Goal: Navigation & Orientation: Find specific page/section

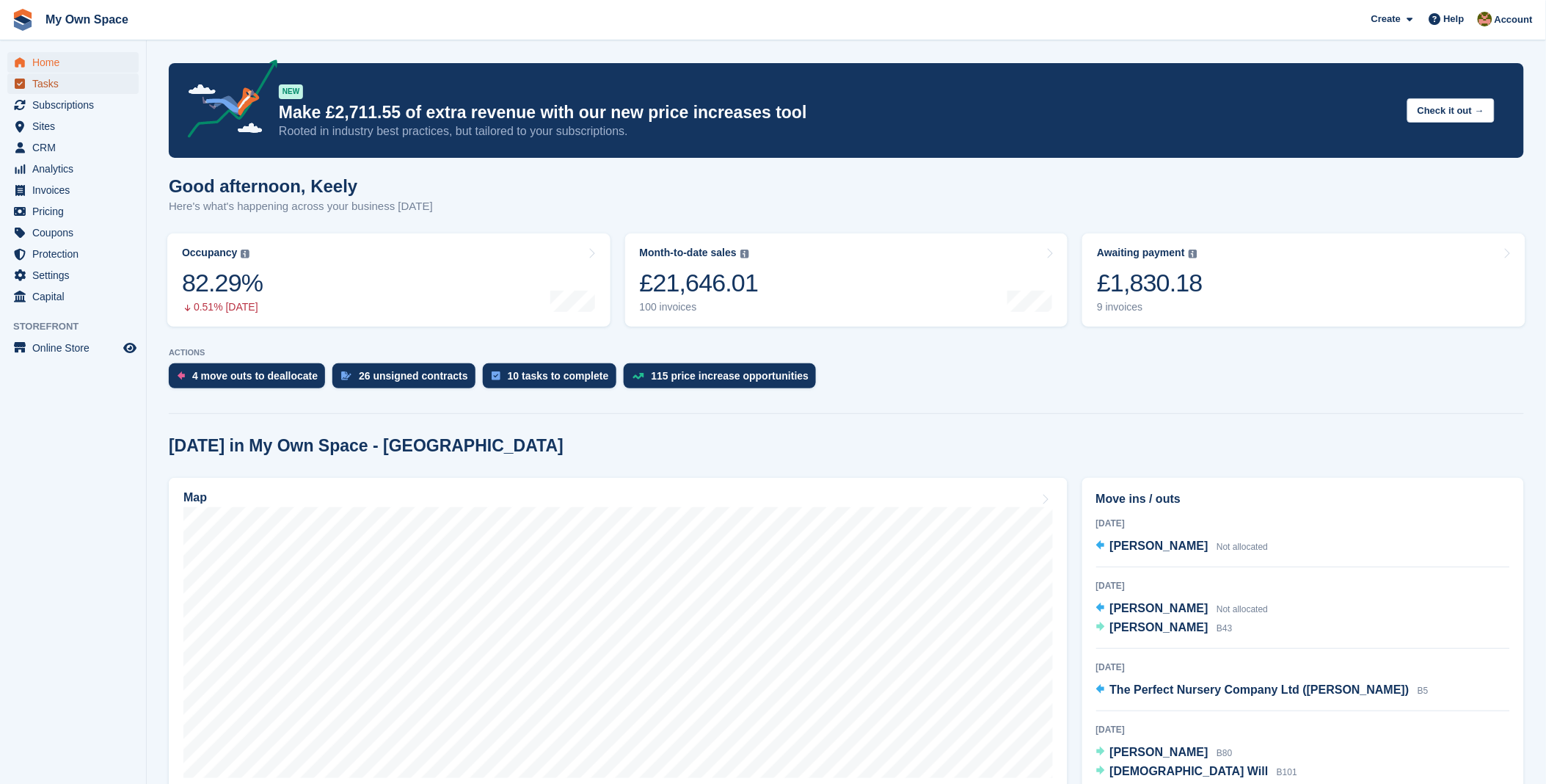
click at [61, 85] on span "Tasks" at bounding box center [76, 84] width 88 height 20
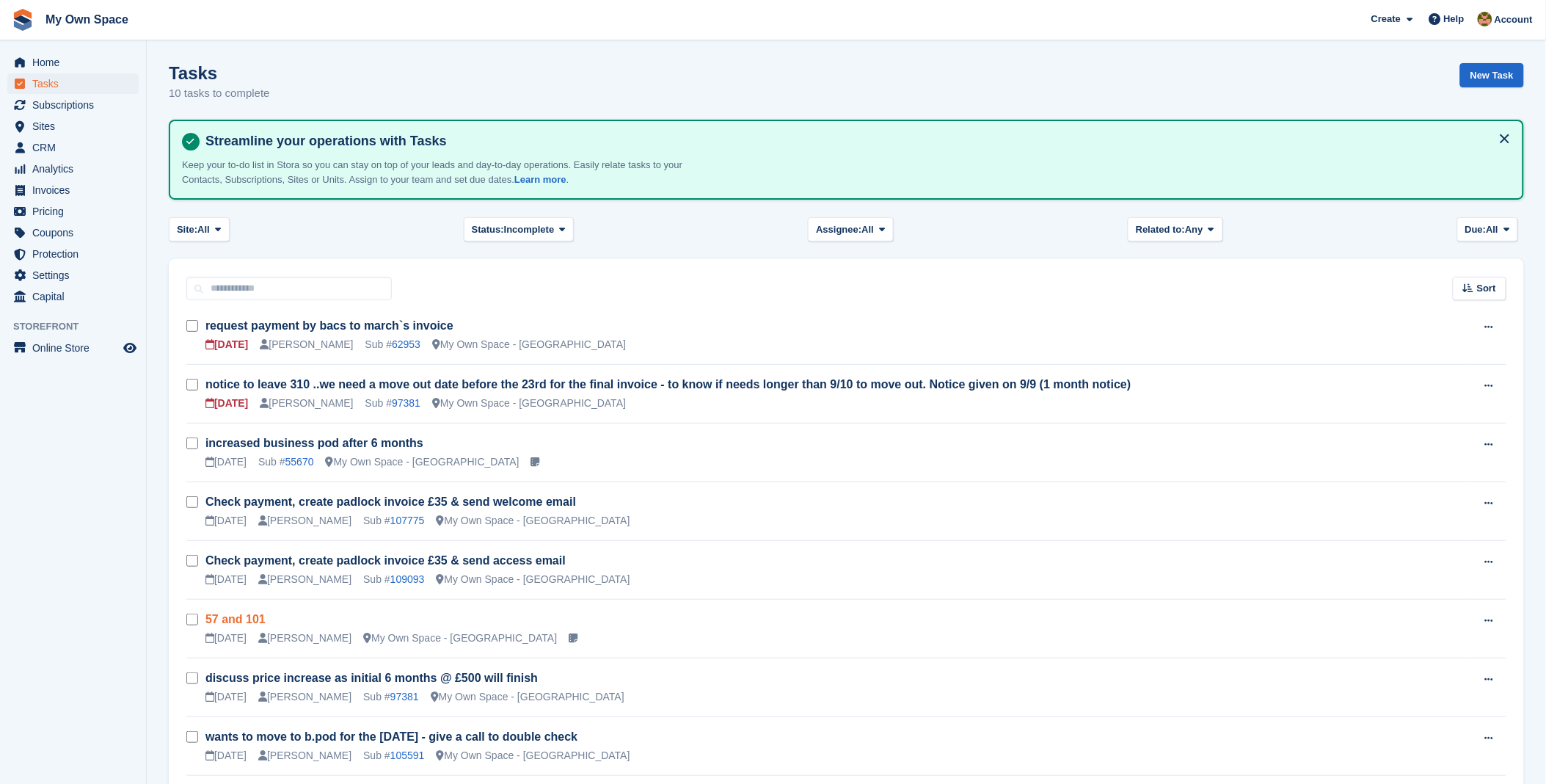
click at [237, 613] on link "57 and 101" at bounding box center [236, 618] width 61 height 12
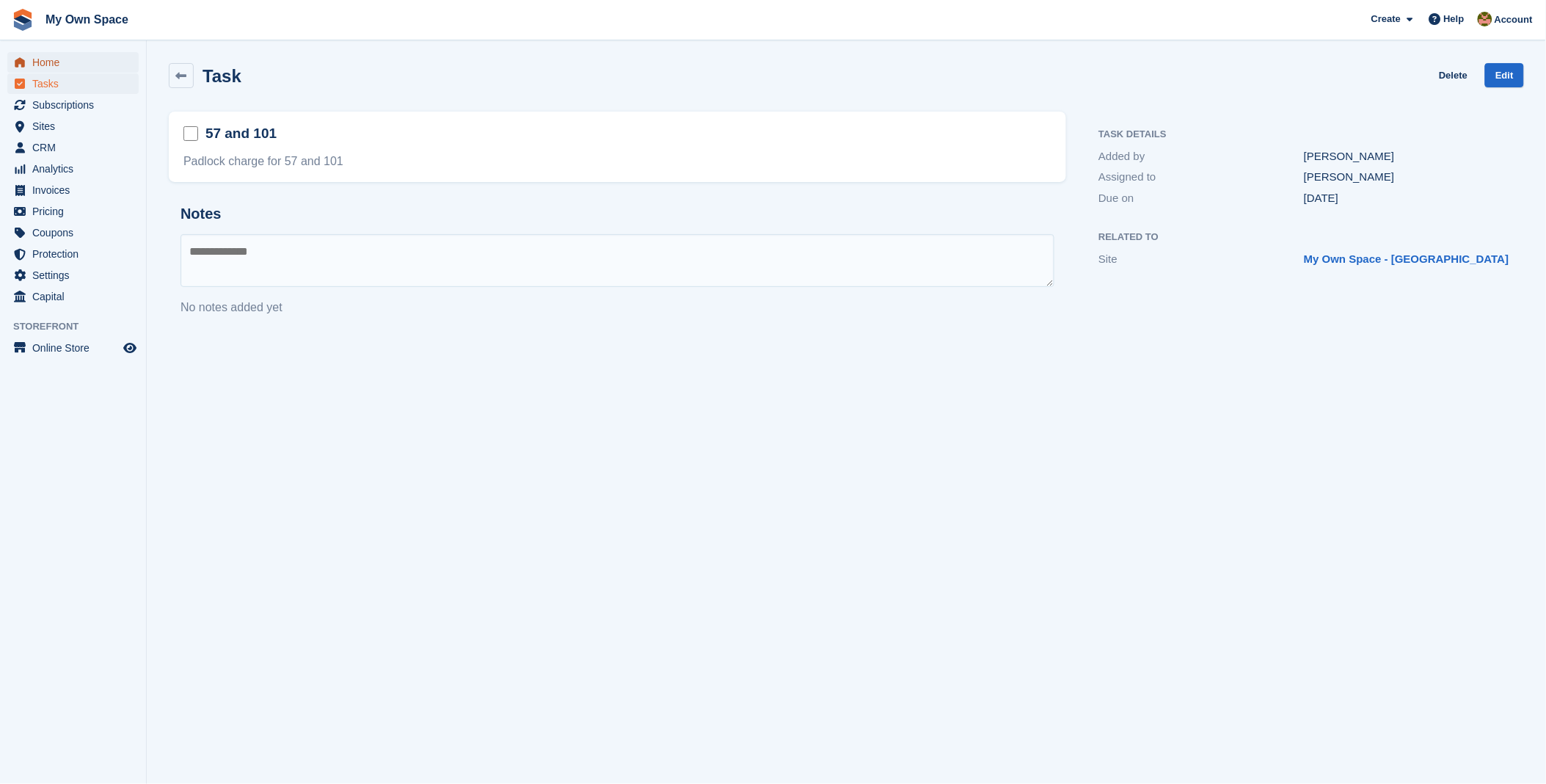
click at [74, 60] on span "Home" at bounding box center [76, 62] width 88 height 20
